Goal: Task Accomplishment & Management: Manage account settings

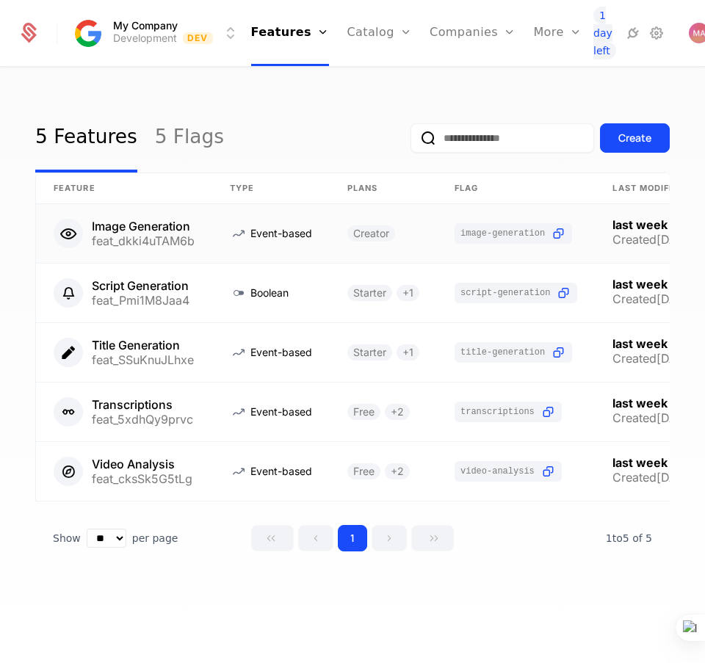
click at [179, 237] on link at bounding box center [124, 233] width 176 height 59
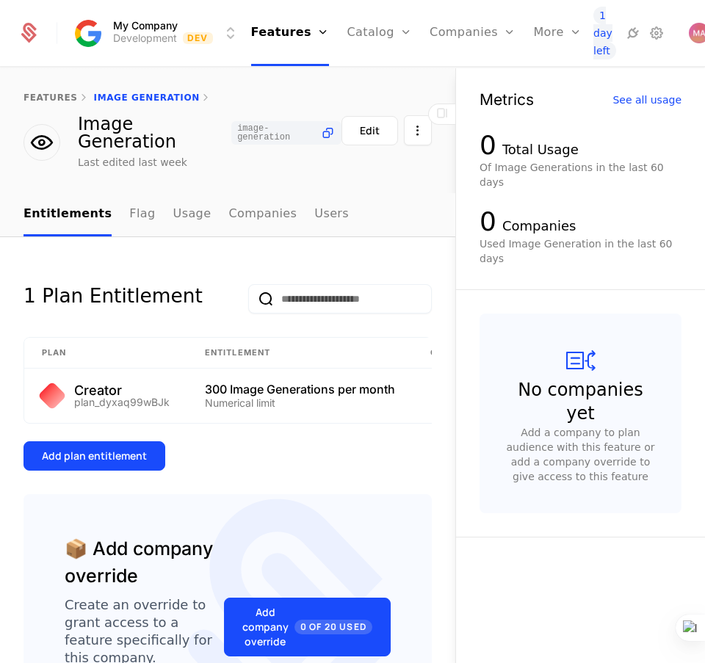
click at [320, 131] on icon at bounding box center [327, 133] width 15 height 15
click at [353, 139] on button "Edit" at bounding box center [370, 130] width 57 height 29
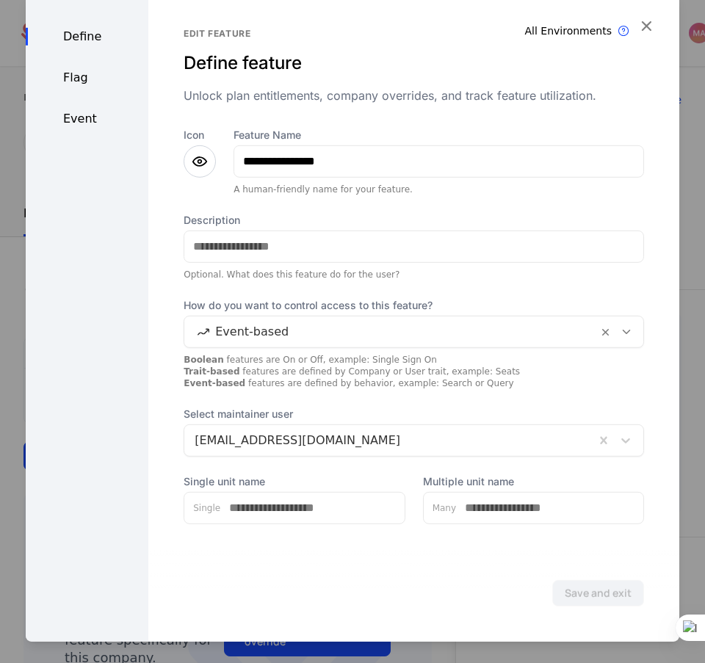
click at [646, 26] on icon "button" at bounding box center [646, 24] width 19 height 19
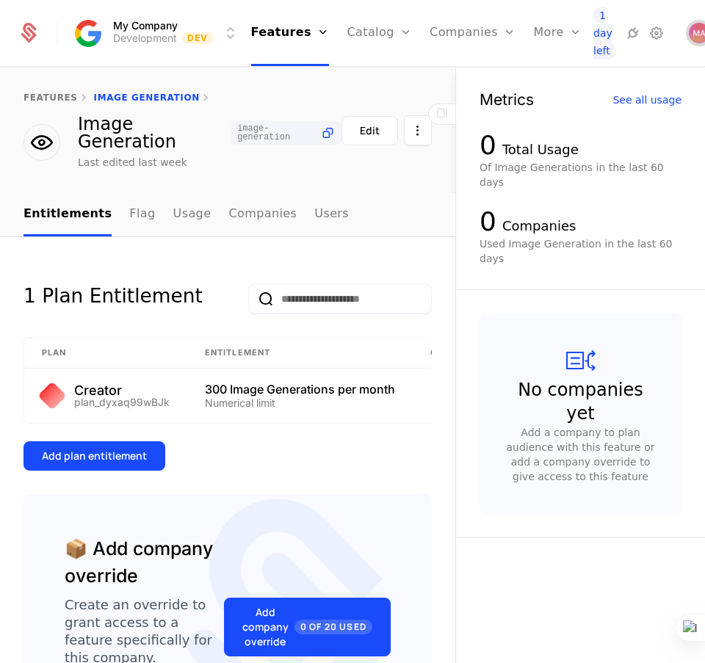
click at [689, 34] on img "Open user button" at bounding box center [699, 33] width 21 height 21
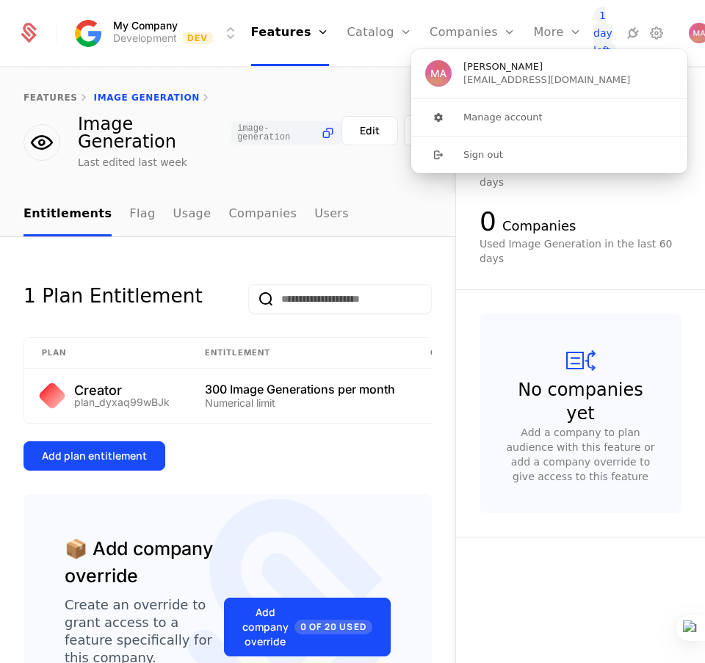
click at [510, 314] on div "No companies yet Add a company to plan audience with this feature or add a comp…" at bounding box center [581, 414] width 202 height 200
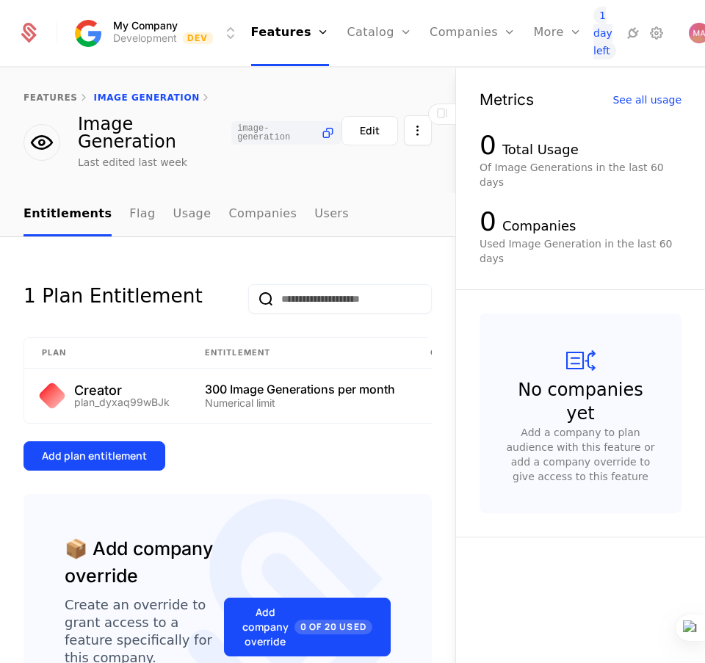
click at [447, 74] on link "Companies" at bounding box center [481, 71] width 68 height 10
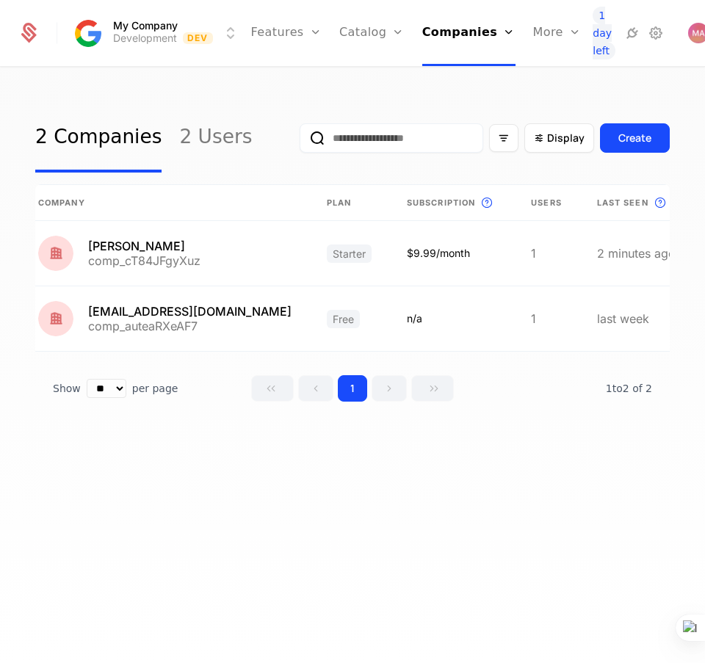
scroll to position [0, 24]
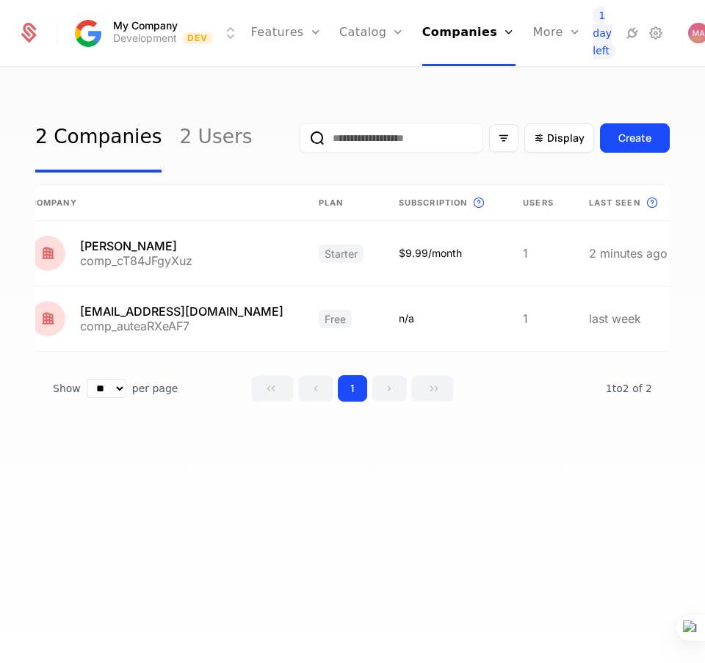
click at [190, 137] on link "2 Users" at bounding box center [215, 138] width 73 height 69
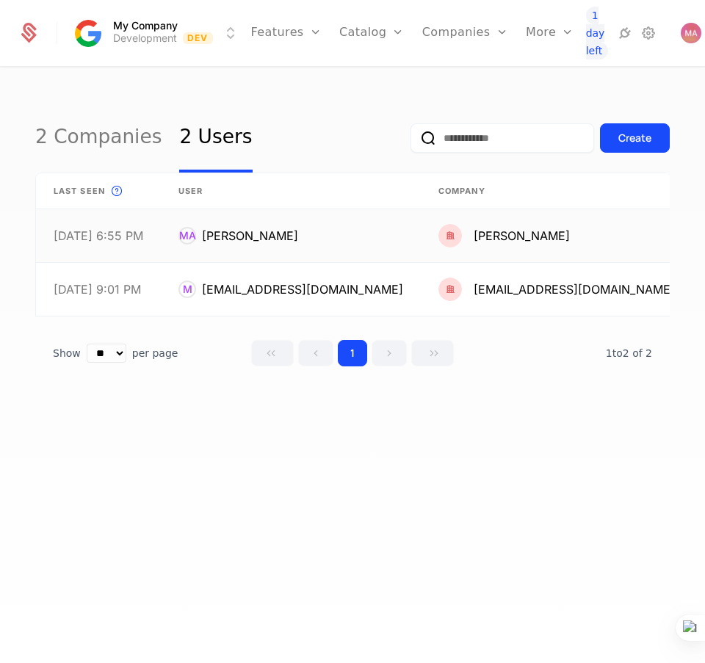
click at [259, 239] on link at bounding box center [291, 235] width 260 height 53
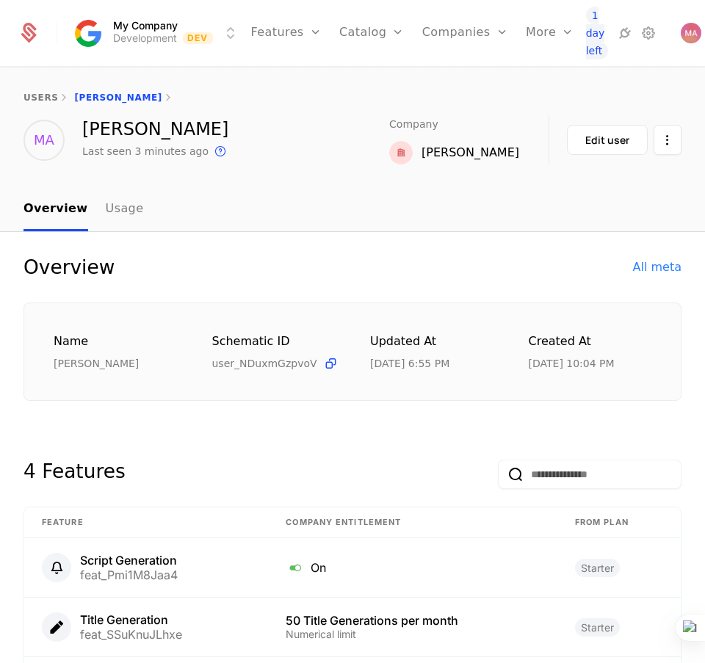
click at [377, 76] on link "Plans" at bounding box center [391, 71] width 68 height 10
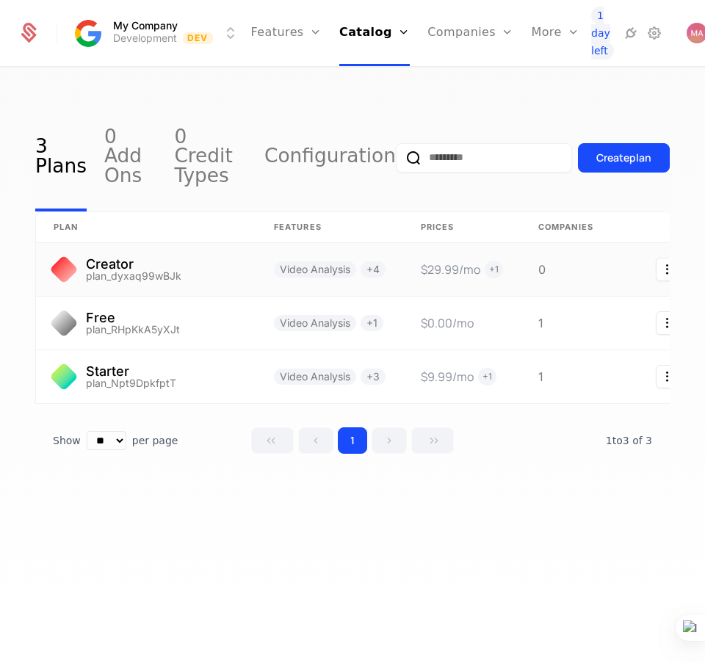
click at [149, 251] on link at bounding box center [146, 269] width 220 height 53
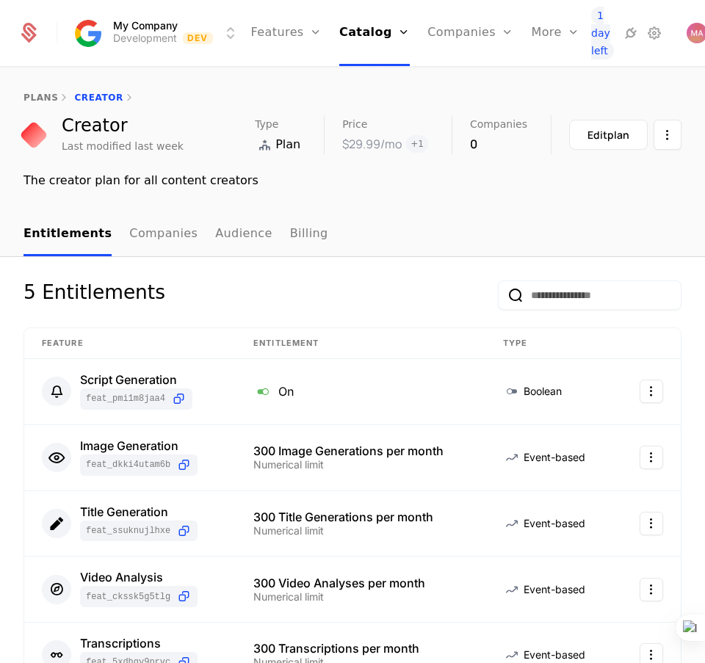
scroll to position [92, 0]
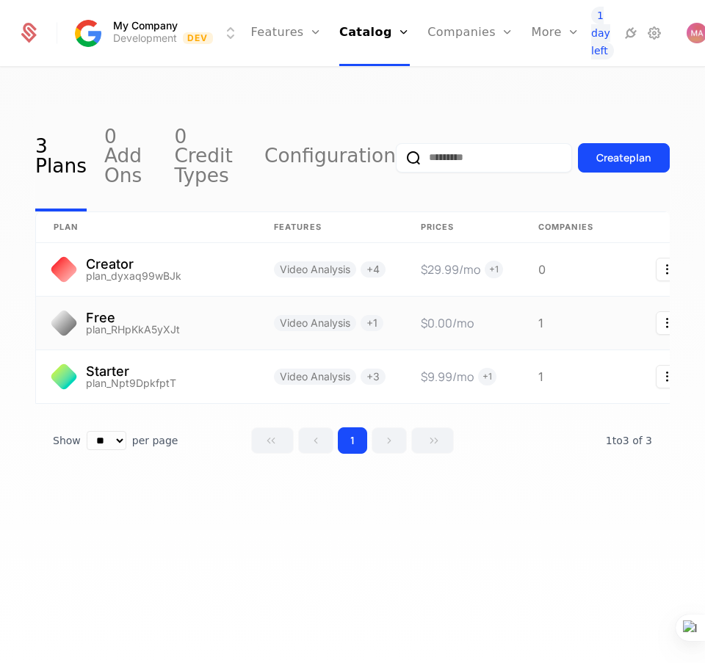
click at [148, 298] on link at bounding box center [146, 323] width 220 height 53
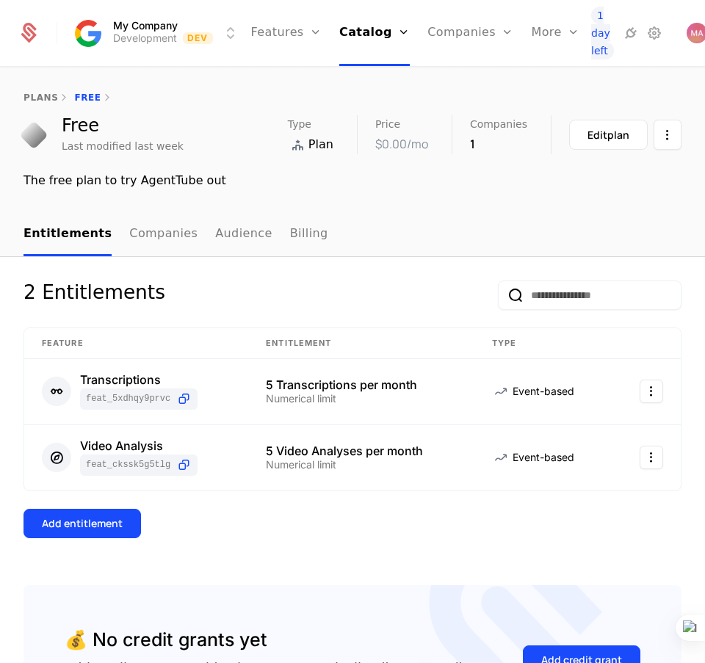
click at [288, 76] on link "Features" at bounding box center [303, 71] width 68 height 10
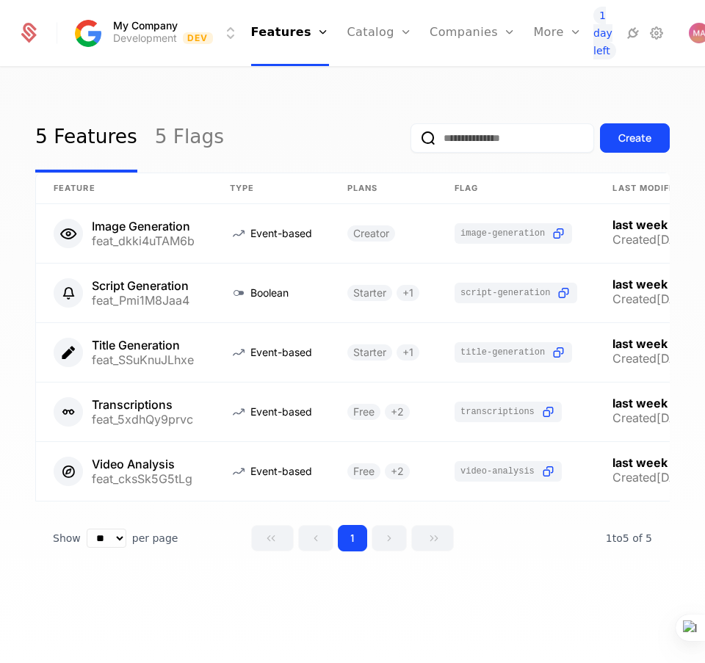
click at [377, 76] on link "Plans" at bounding box center [398, 71] width 68 height 10
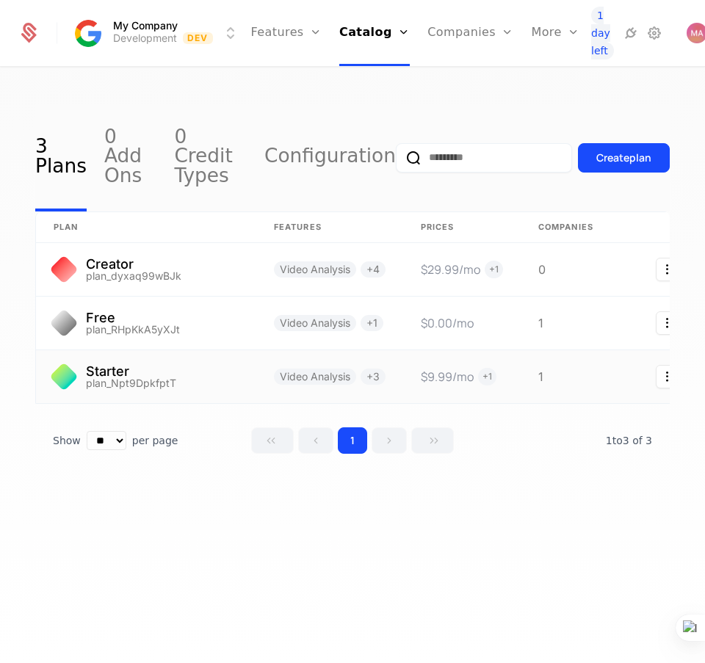
click at [212, 350] on link at bounding box center [146, 376] width 220 height 53
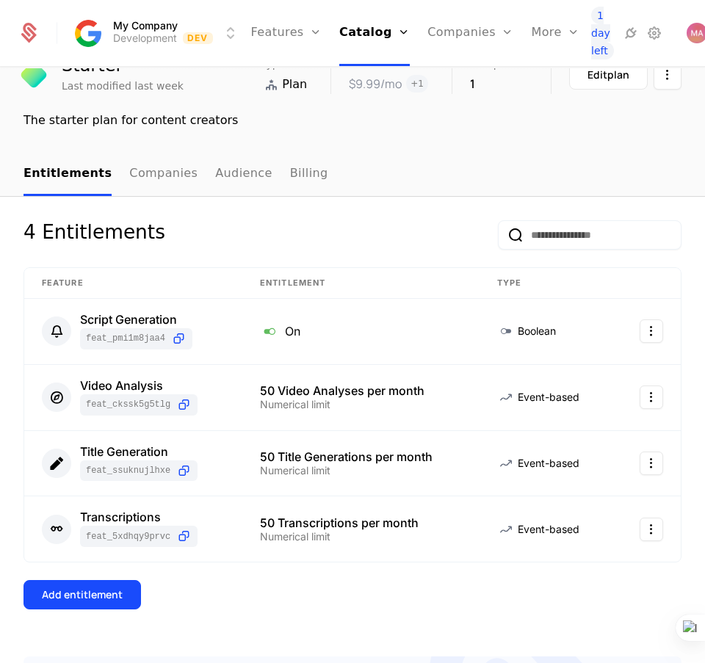
scroll to position [92, 0]
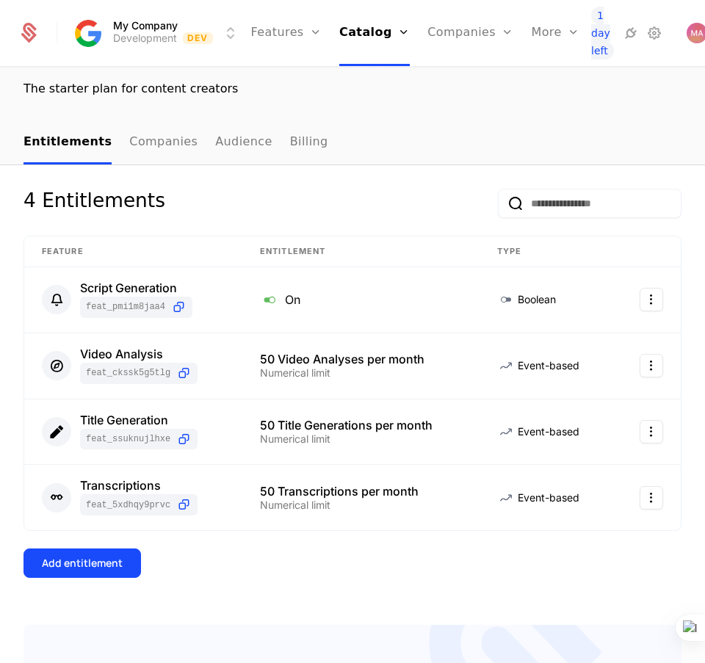
click at [108, 566] on div "Add entitlement" at bounding box center [82, 563] width 81 height 15
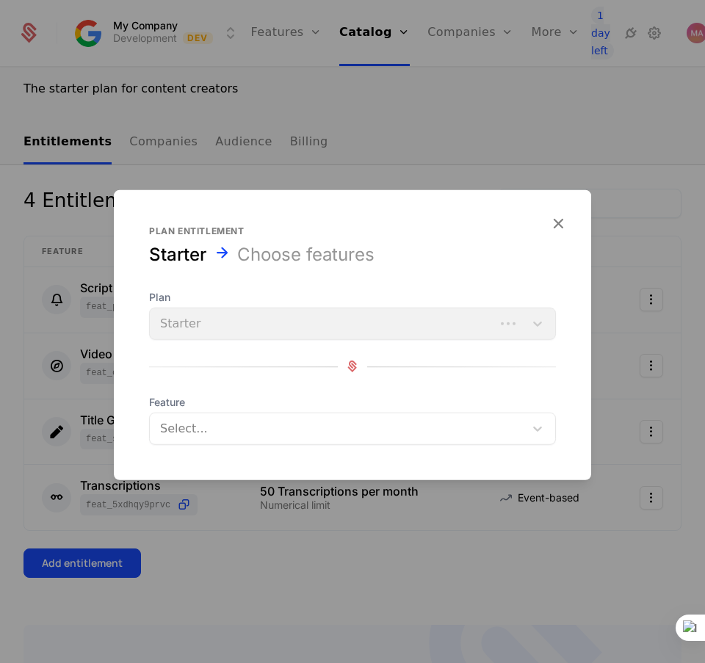
click at [271, 425] on div at bounding box center [337, 428] width 357 height 21
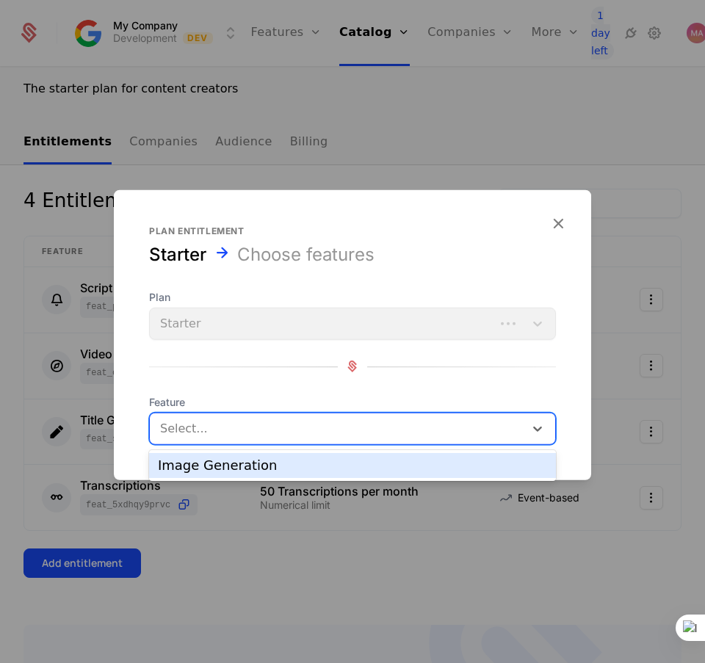
click at [262, 466] on div "Image Generation" at bounding box center [352, 465] width 389 height 13
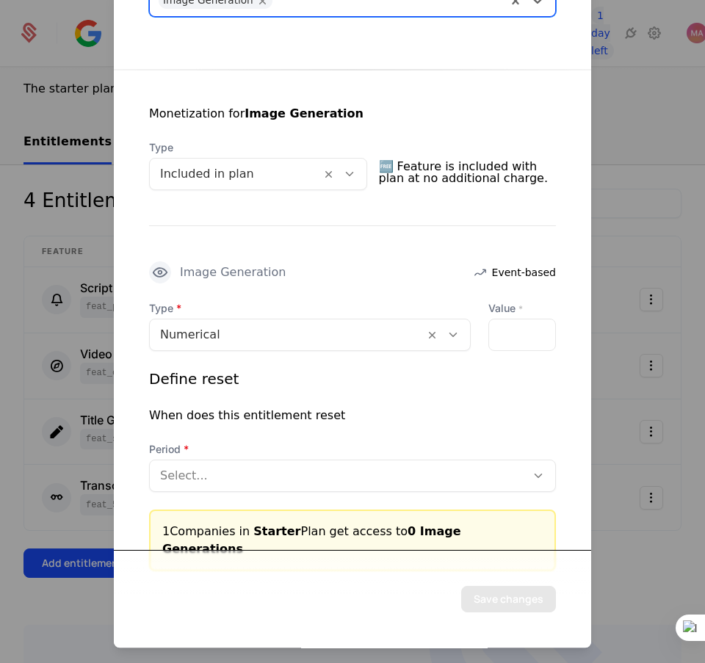
scroll to position [243, 0]
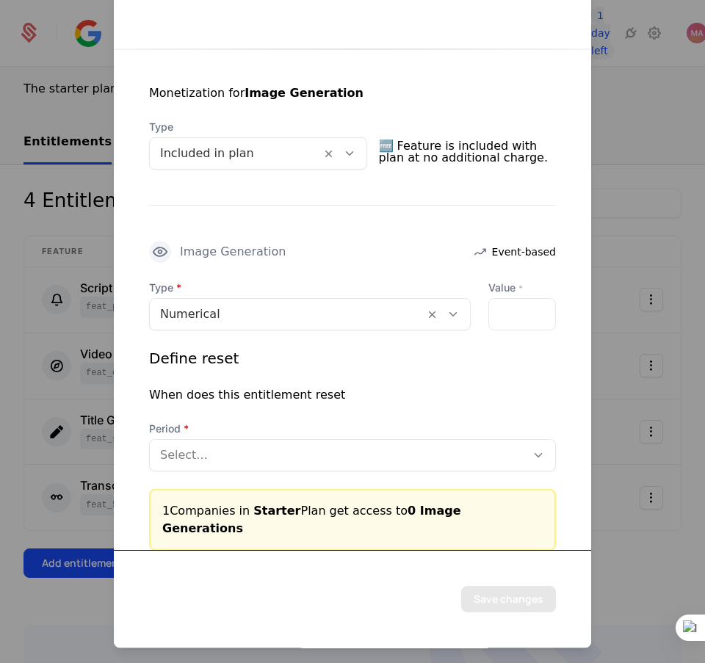
click at [514, 311] on div "*" at bounding box center [523, 314] width 68 height 32
click at [491, 305] on input "*" at bounding box center [498, 314] width 18 height 31
type input "***"
click at [478, 449] on div at bounding box center [338, 455] width 356 height 21
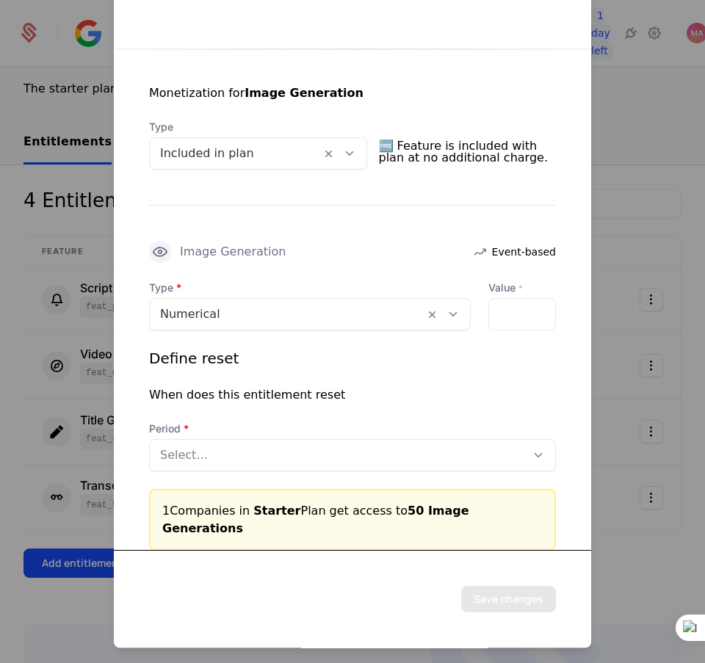
scroll to position [0, 0]
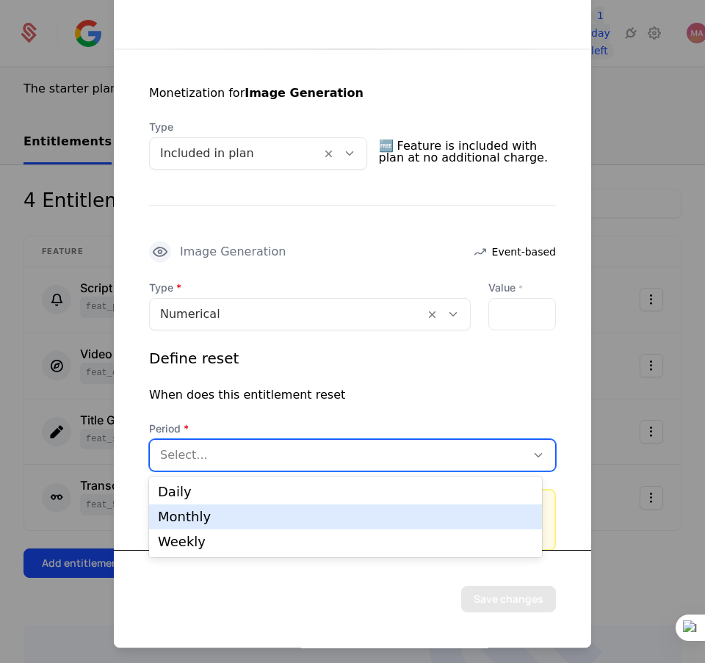
click at [288, 517] on div "Monthly" at bounding box center [345, 517] width 375 height 13
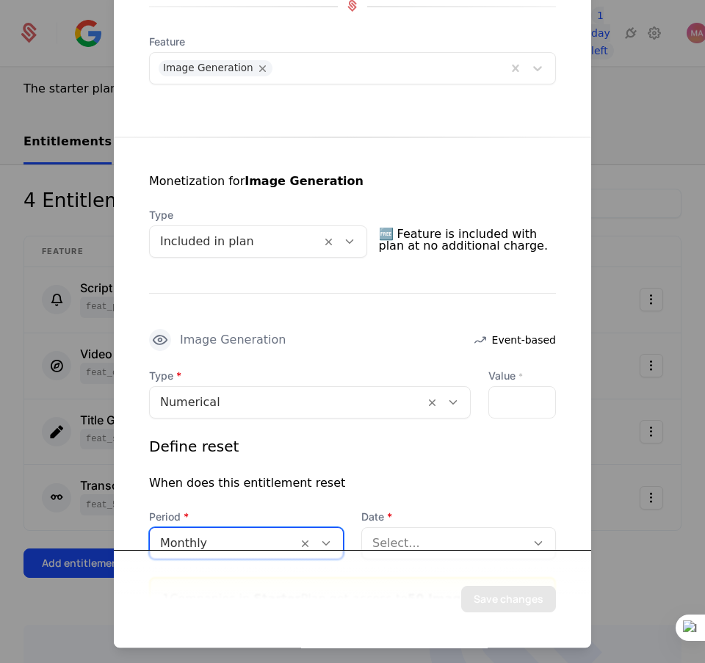
scroll to position [243, 0]
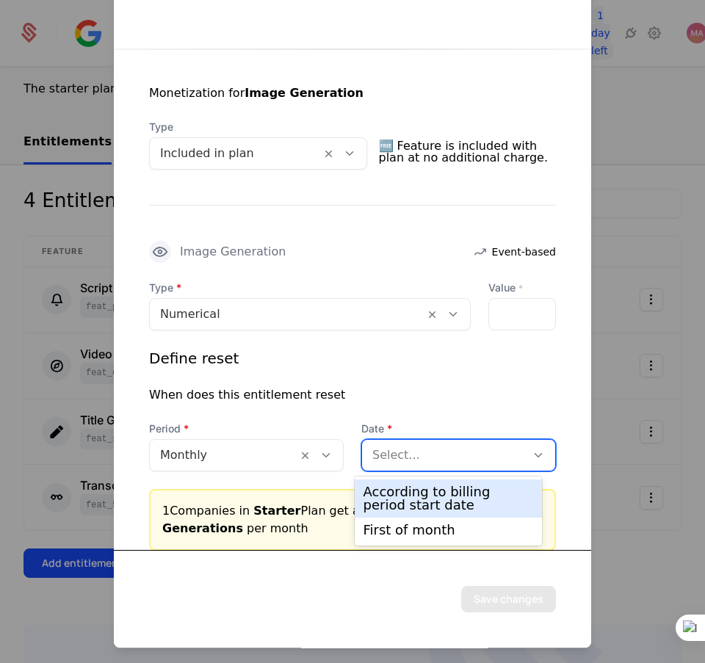
click at [461, 457] on div at bounding box center [443, 455] width 143 height 21
click at [424, 500] on div "According to billing period start date" at bounding box center [449, 499] width 170 height 26
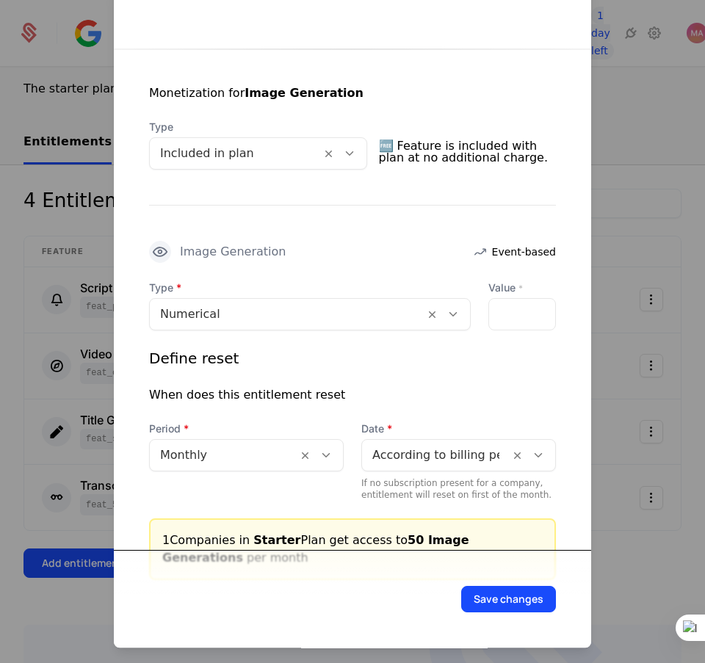
click at [486, 594] on button "Save changes" at bounding box center [508, 599] width 95 height 26
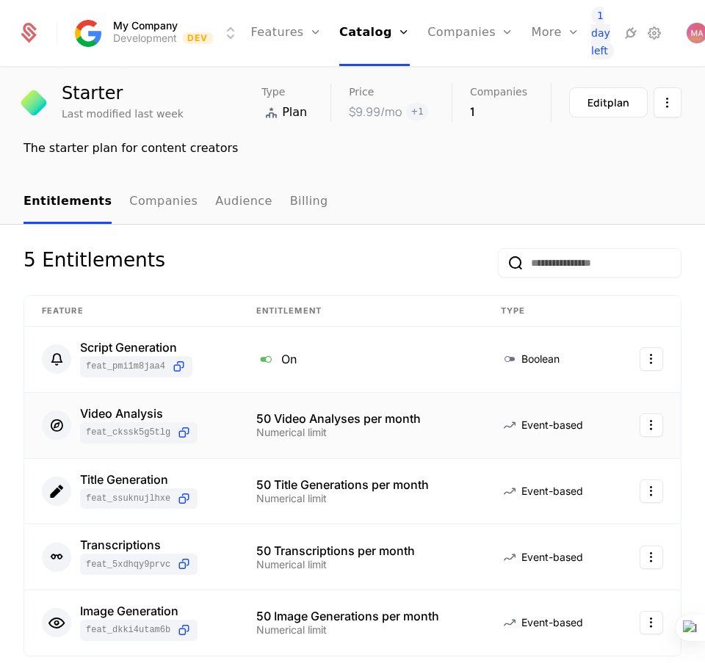
scroll to position [0, 0]
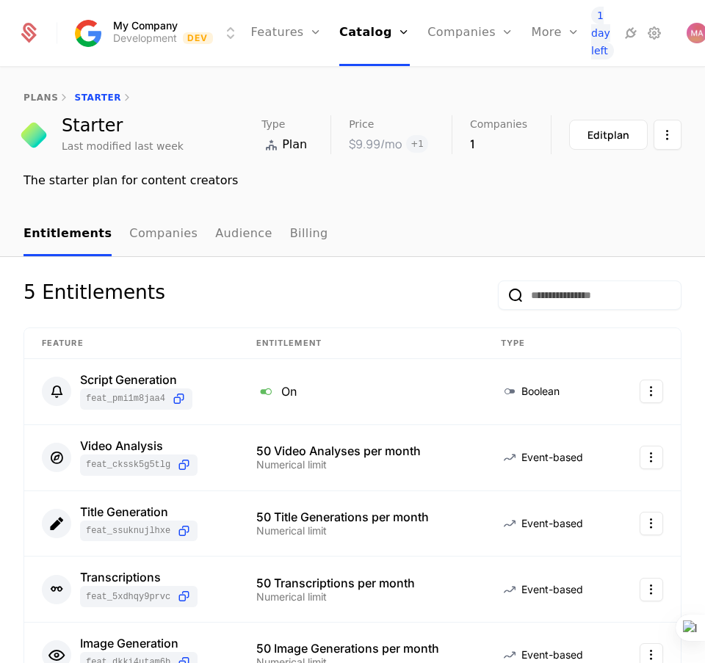
click at [414, 145] on span "+ 1" at bounding box center [417, 144] width 22 height 18
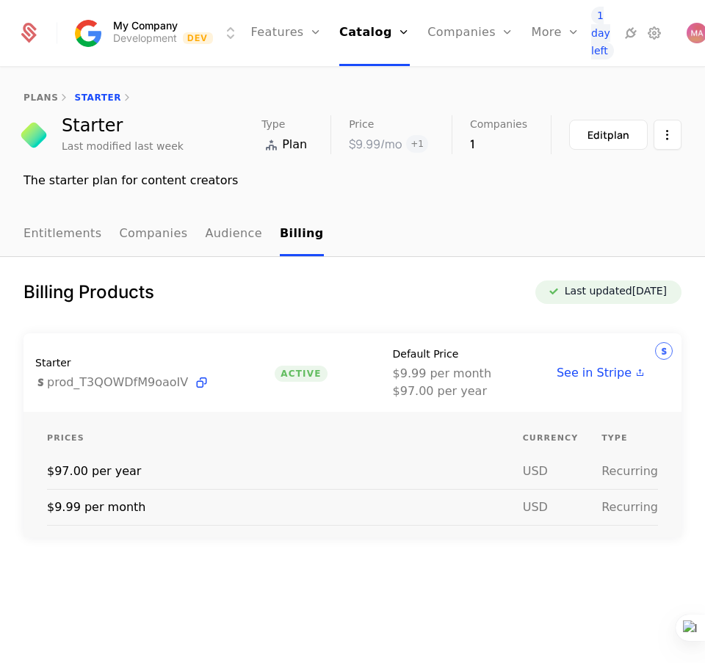
click at [370, 76] on link "Plans" at bounding box center [391, 71] width 68 height 10
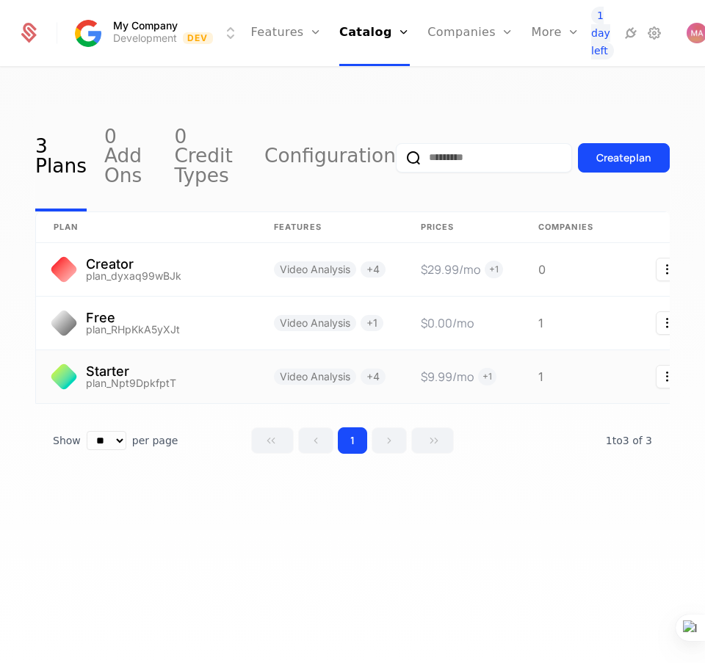
click at [131, 368] on link at bounding box center [146, 376] width 220 height 53
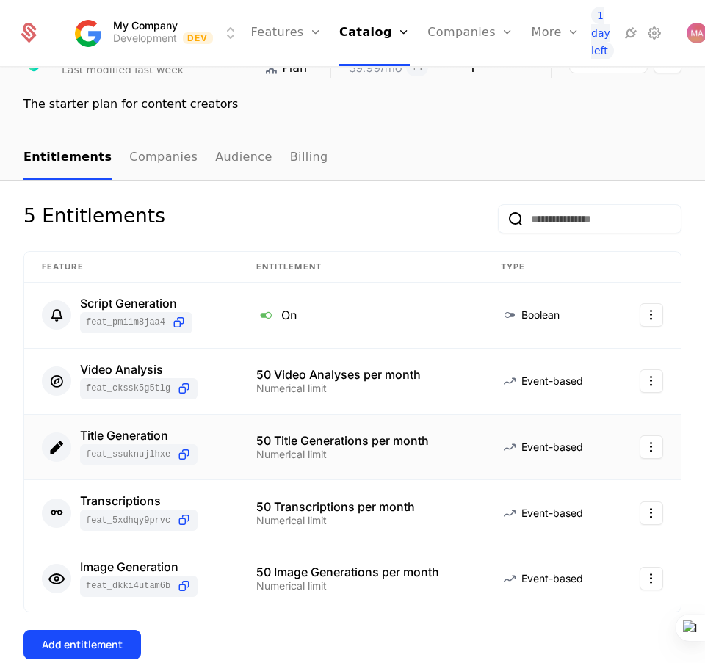
scroll to position [184, 0]
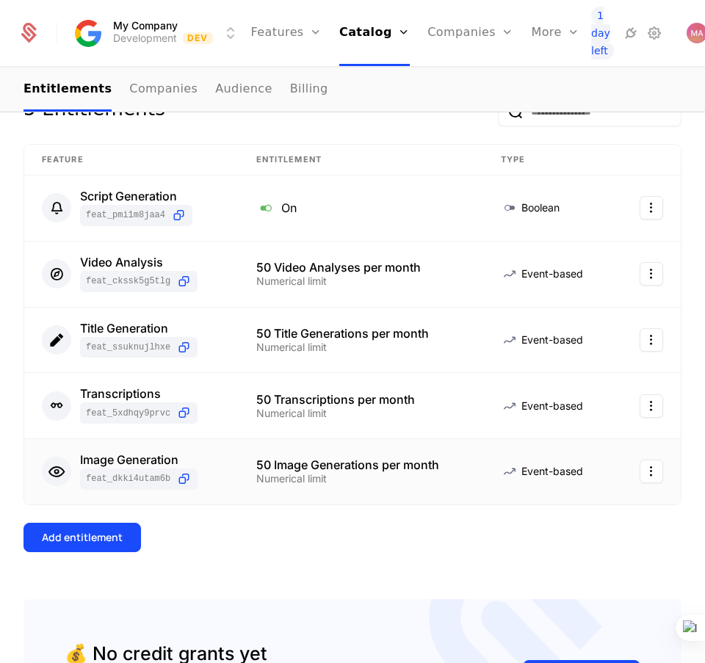
click at [160, 458] on div "Image Generation" at bounding box center [139, 460] width 118 height 12
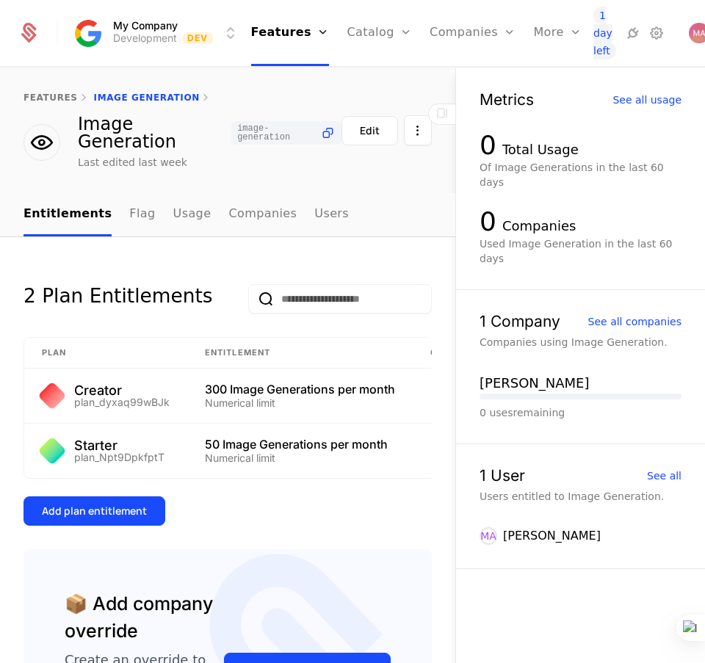
click at [320, 133] on icon at bounding box center [327, 133] width 15 height 15
